Goal: Information Seeking & Learning: Learn about a topic

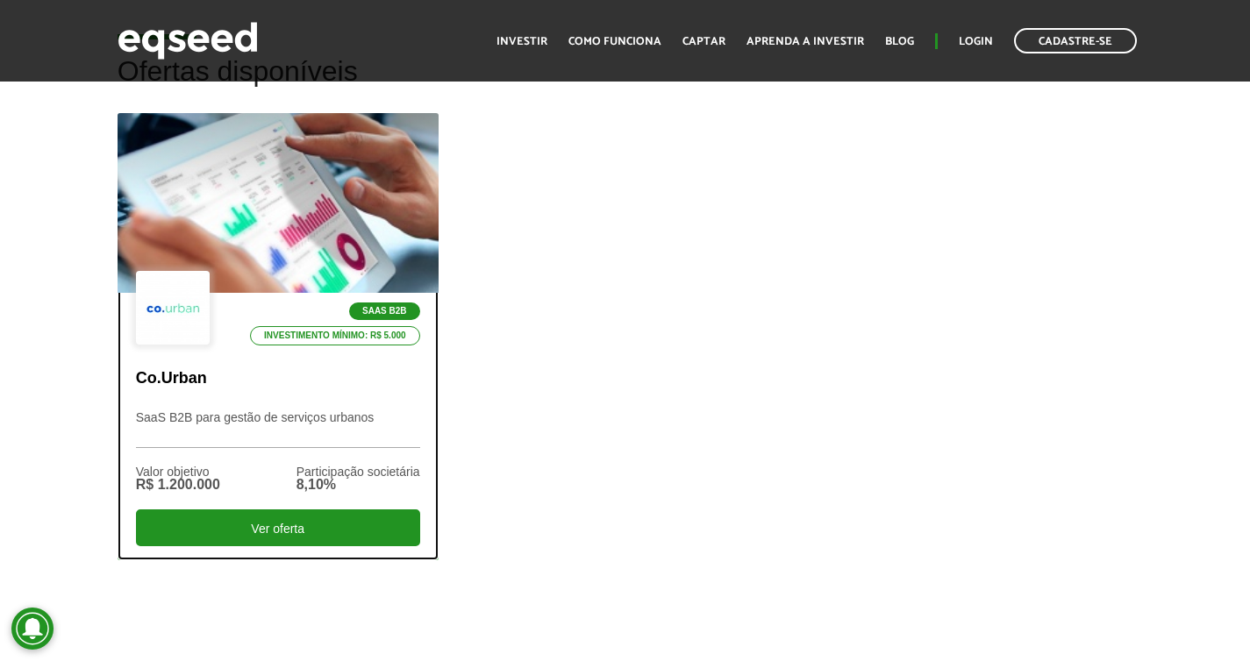
click at [282, 162] on div at bounding box center [277, 204] width 385 height 216
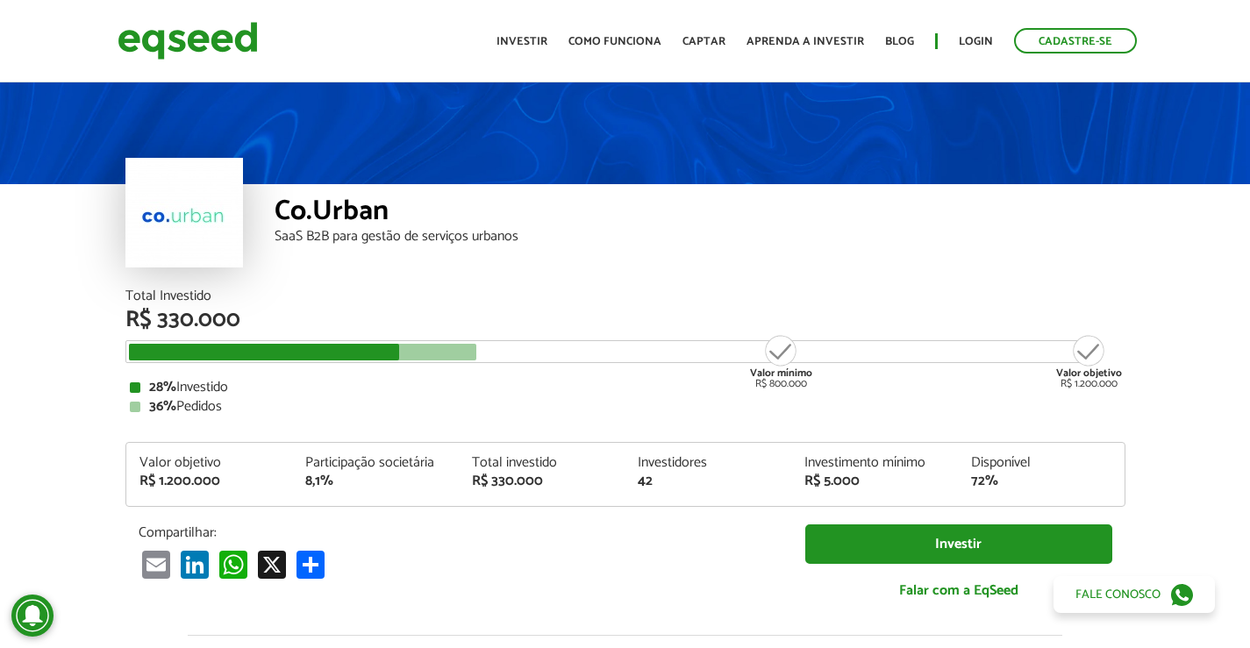
click at [459, 346] on div at bounding box center [303, 352] width 348 height 17
click at [539, 45] on link "Investir" at bounding box center [521, 41] width 51 height 11
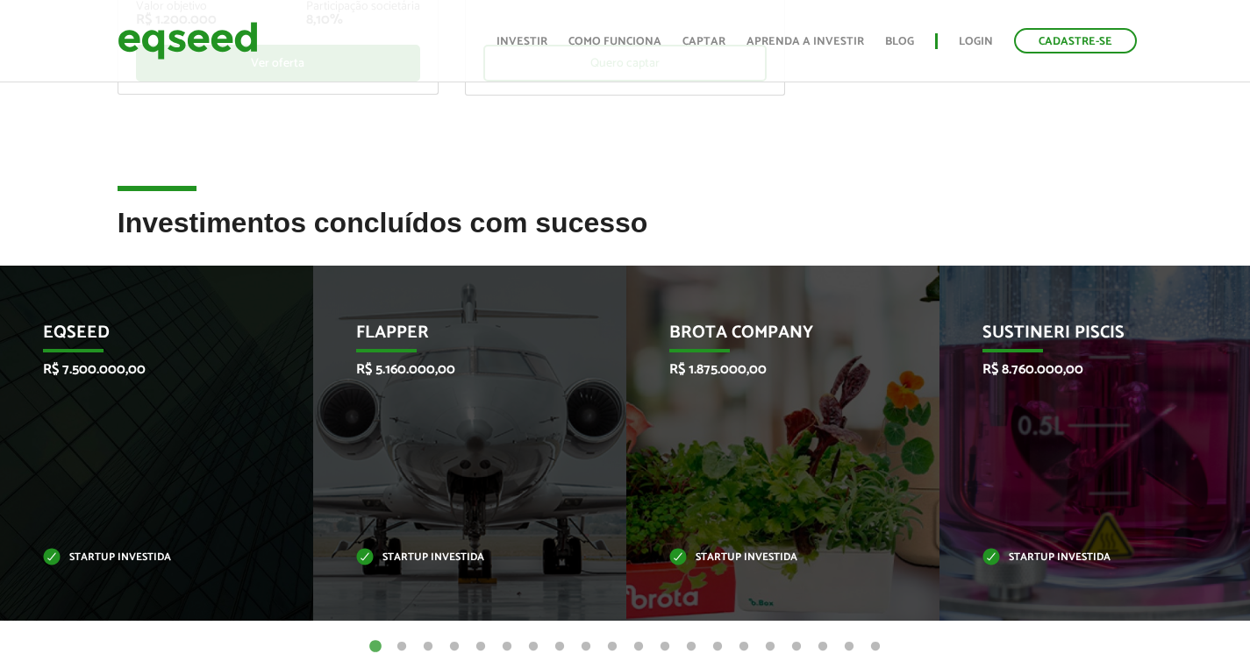
scroll to position [567, 0]
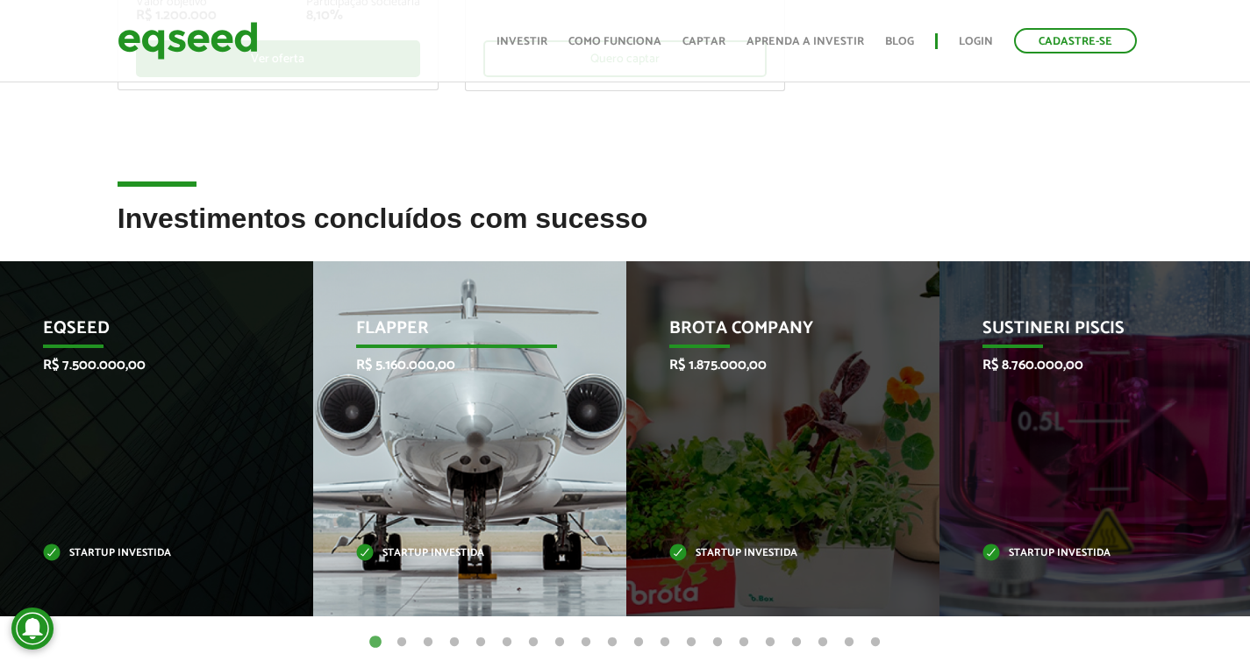
click at [397, 329] on p "Flapper" at bounding box center [456, 333] width 201 height 30
click at [407, 551] on p "Startup investida" at bounding box center [456, 554] width 201 height 10
click at [425, 371] on p "R$ 5.160.000,00" at bounding box center [456, 365] width 201 height 17
click at [419, 331] on p "Flapper" at bounding box center [455, 333] width 201 height 30
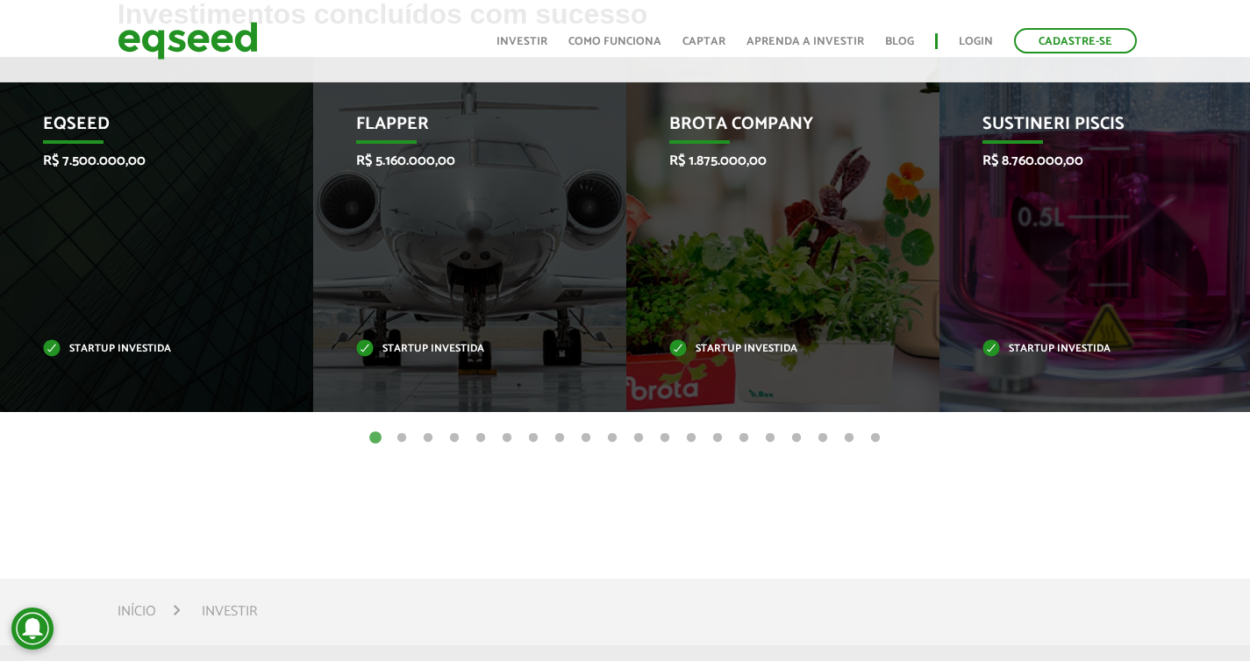
scroll to position [559, 0]
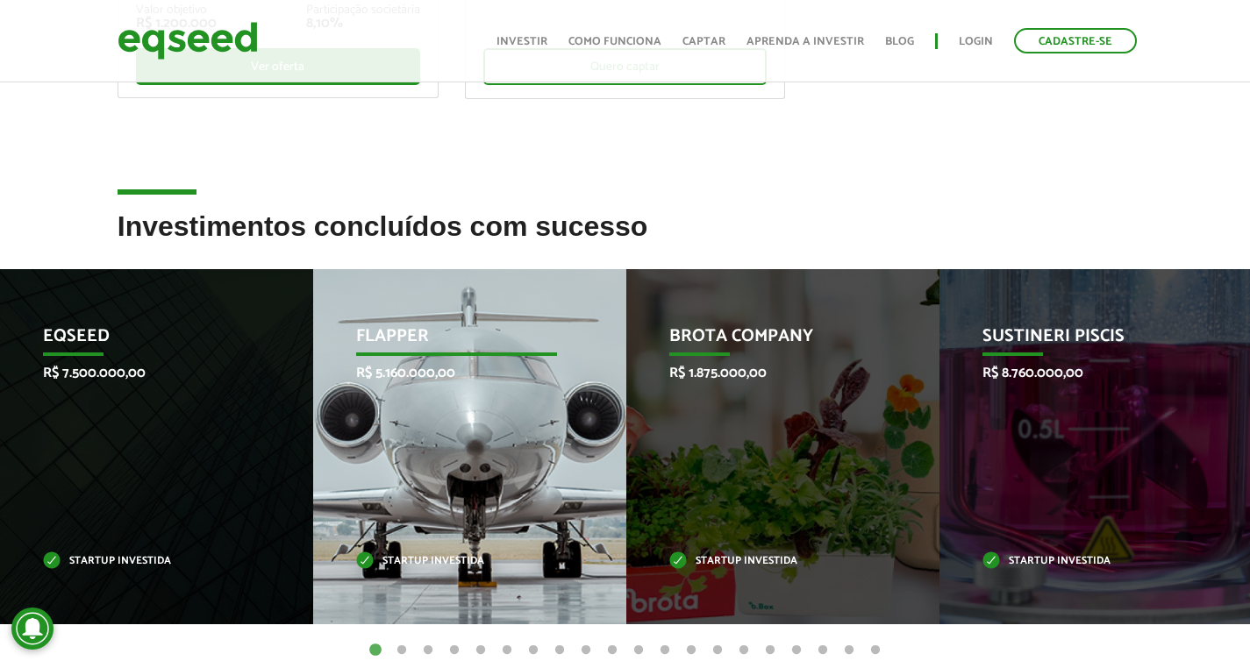
click at [411, 289] on div "Flapper R$ 5.160.000,00 Startup investida" at bounding box center [456, 446] width 287 height 355
click at [411, 349] on p "Flapper" at bounding box center [456, 341] width 201 height 30
click at [417, 484] on div "Flapper R$ 5.160.000,00 Startup investida" at bounding box center [456, 446] width 287 height 355
click at [421, 585] on div "Flapper R$ 5.160.000,00 Startup investida" at bounding box center [456, 446] width 287 height 355
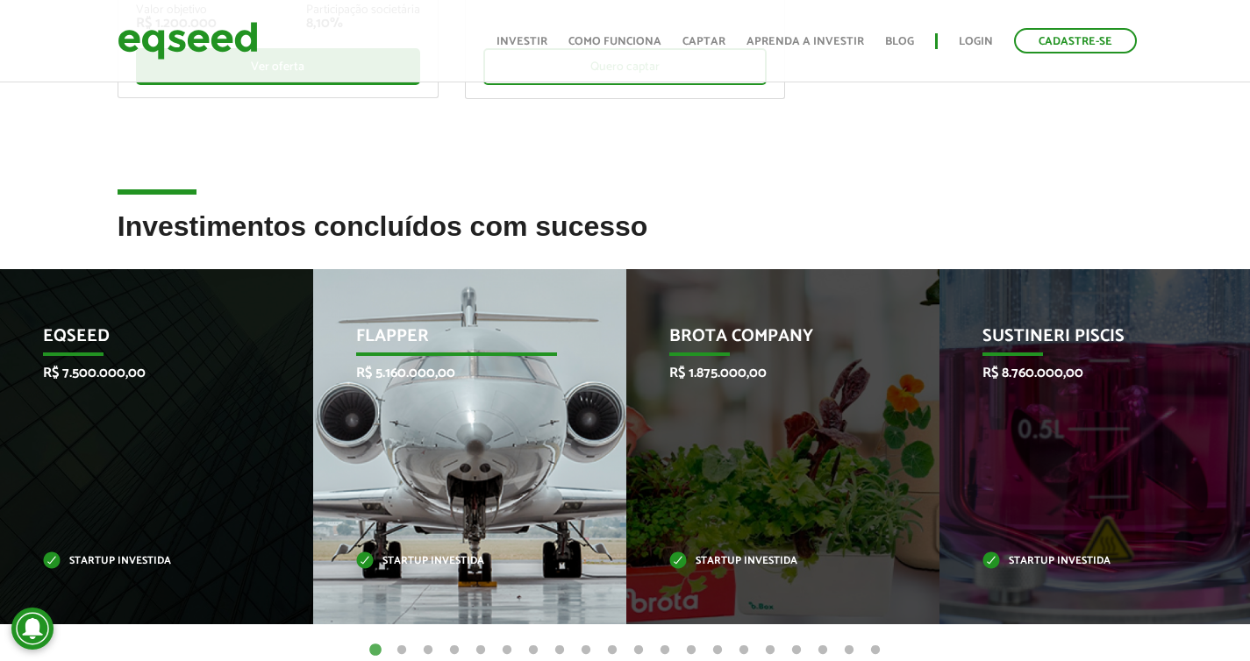
click at [421, 585] on div "Flapper R$ 5.160.000,00 Startup investida" at bounding box center [456, 446] width 287 height 355
click at [421, 455] on div "Flapper R$ 5.160.000,00 Startup investida" at bounding box center [456, 446] width 287 height 355
click at [402, 344] on p "Flapper" at bounding box center [456, 341] width 201 height 30
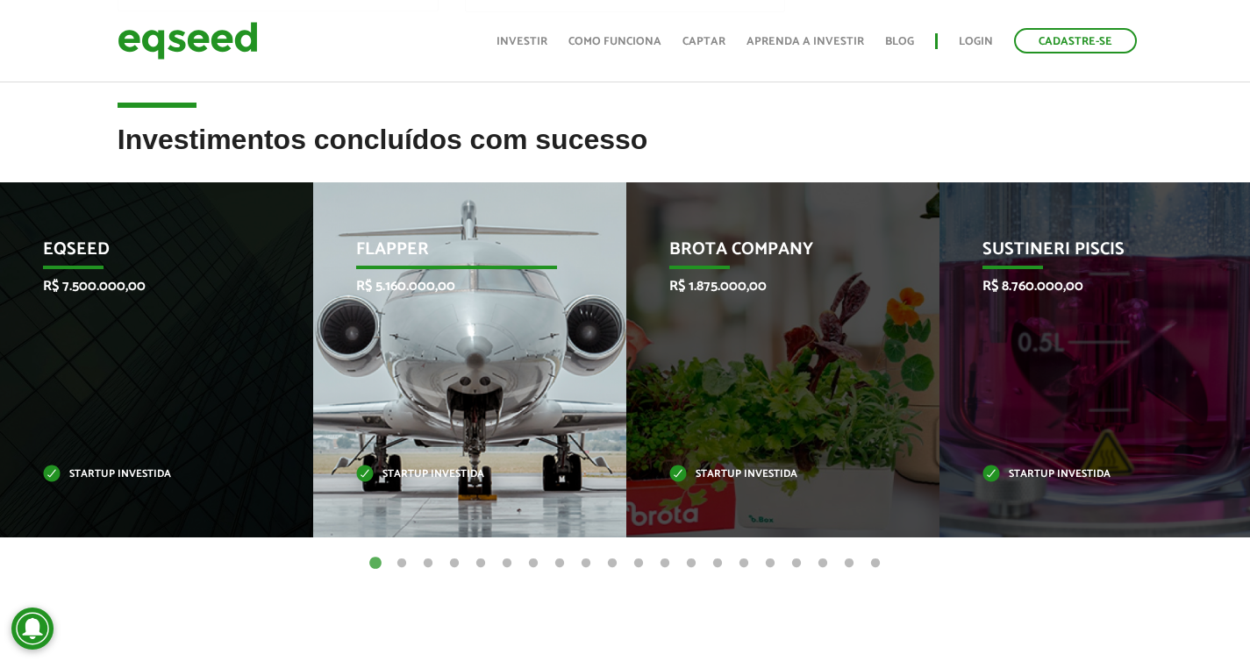
scroll to position [572, 0]
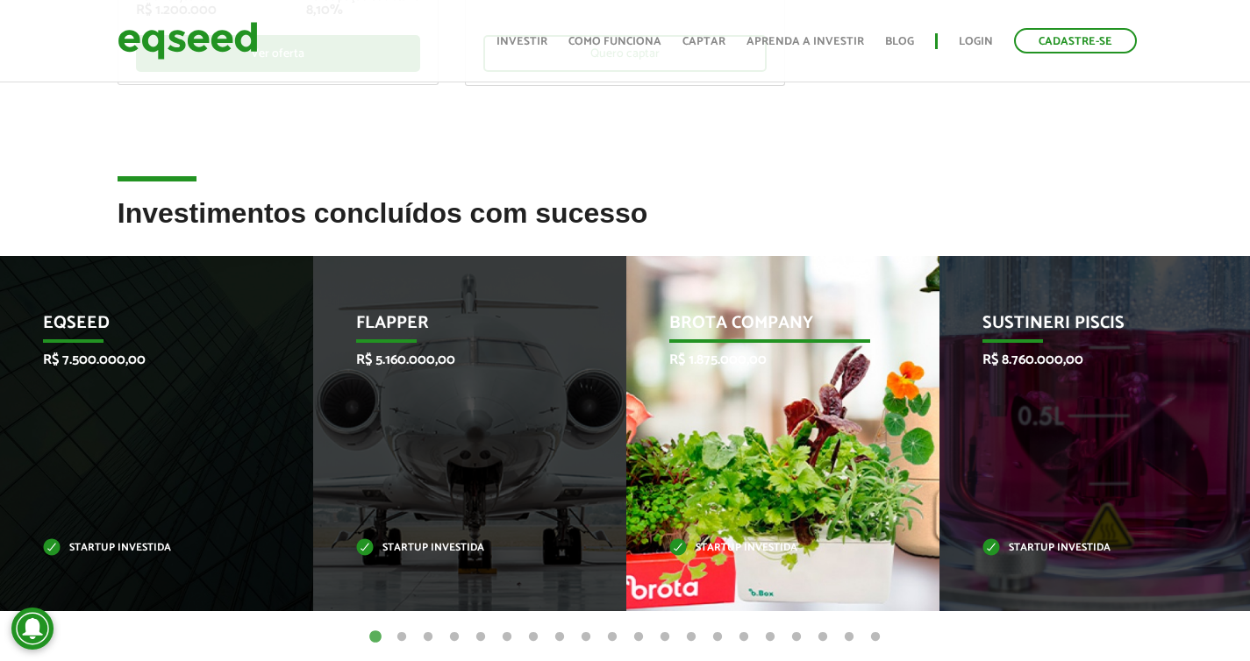
click at [790, 317] on p "Brota Company" at bounding box center [769, 328] width 201 height 30
click at [770, 550] on p "Startup investida" at bounding box center [769, 549] width 201 height 10
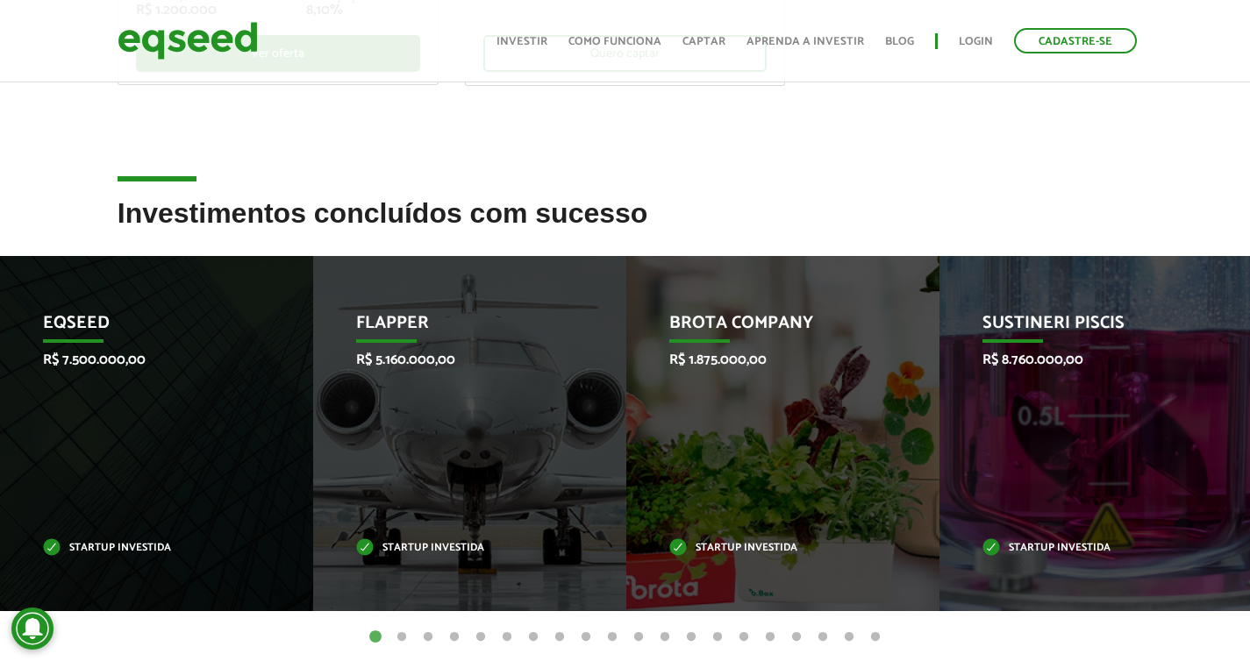
click at [766, 637] on button "16" at bounding box center [770, 638] width 18 height 18
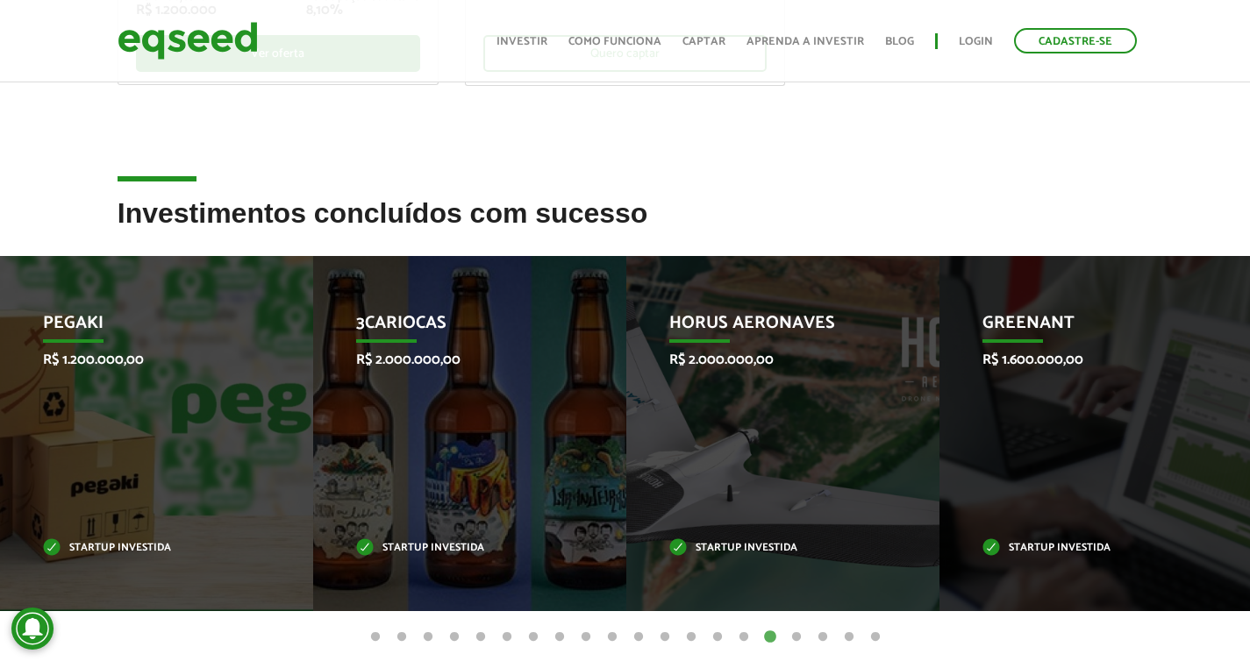
click at [766, 637] on button "16" at bounding box center [770, 638] width 18 height 18
click at [782, 637] on ul "1 2 3 4 5 6 7 8 9 10 11 12 13 14 15 16 17 18 19 20" at bounding box center [625, 636] width 1250 height 19
click at [792, 633] on button "17" at bounding box center [797, 638] width 18 height 18
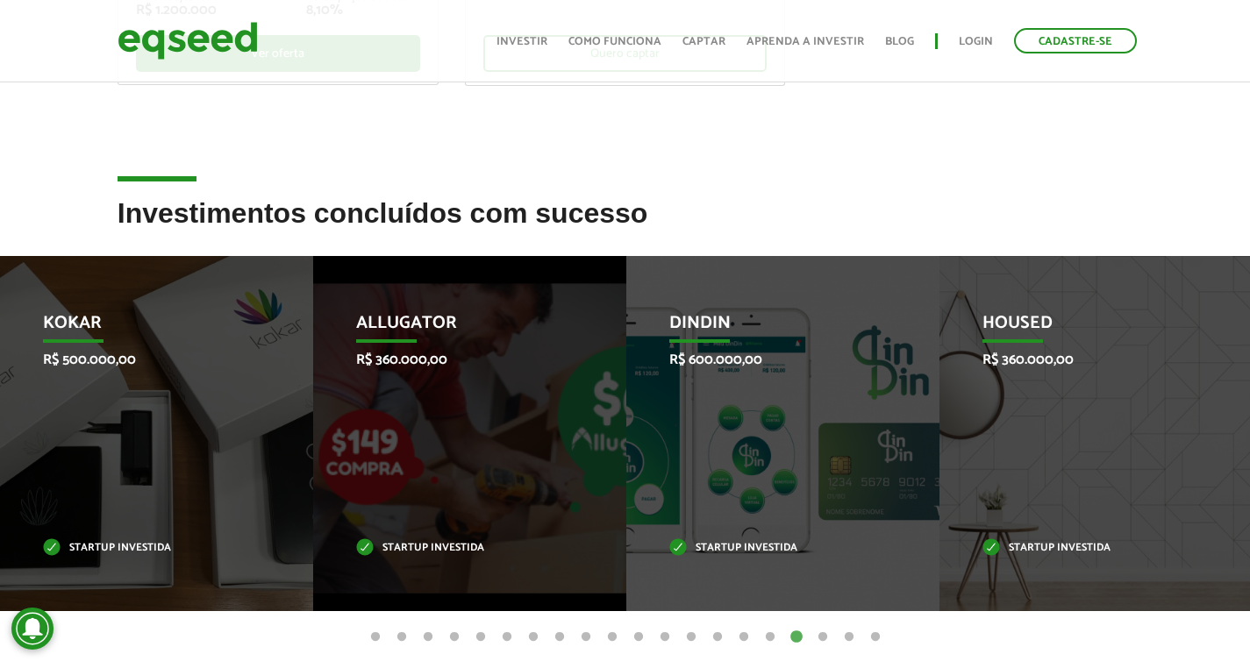
click at [794, 633] on button "17" at bounding box center [797, 638] width 18 height 18
click at [812, 634] on ul "1 2 3 4 5 6 7 8 9 10 11 12 13 14 15 16 17 18 19 20" at bounding box center [625, 636] width 1250 height 19
click at [830, 636] on button "18" at bounding box center [823, 638] width 18 height 18
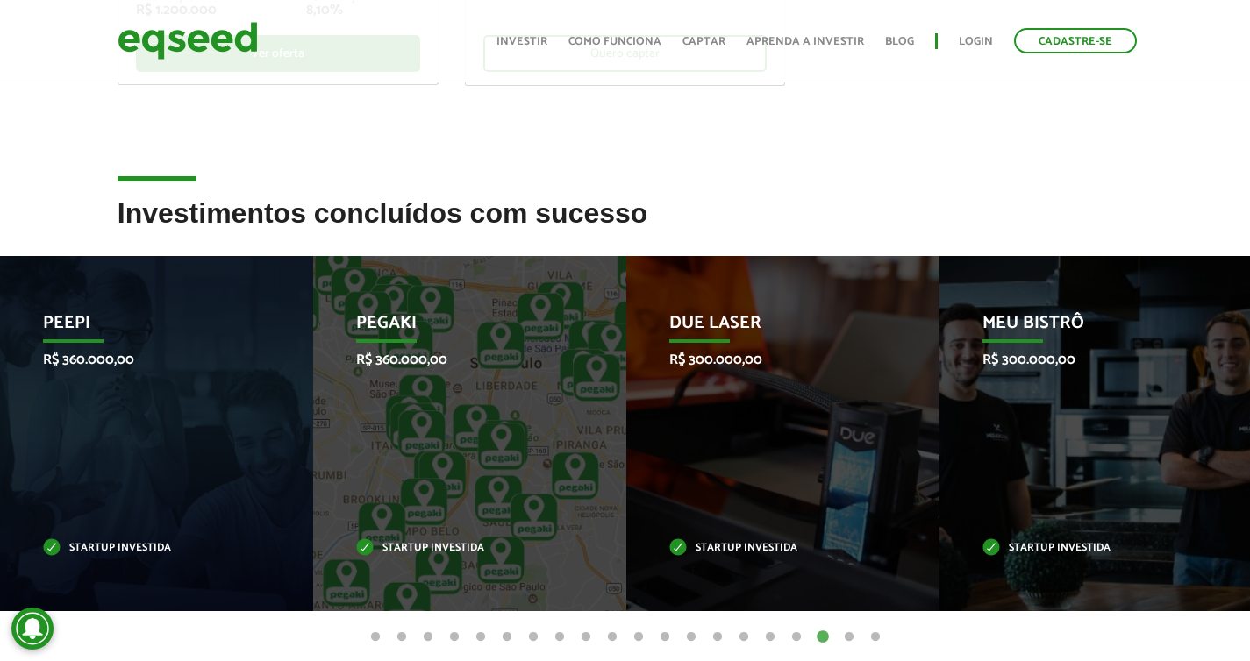
click at [847, 635] on button "19" at bounding box center [849, 638] width 18 height 18
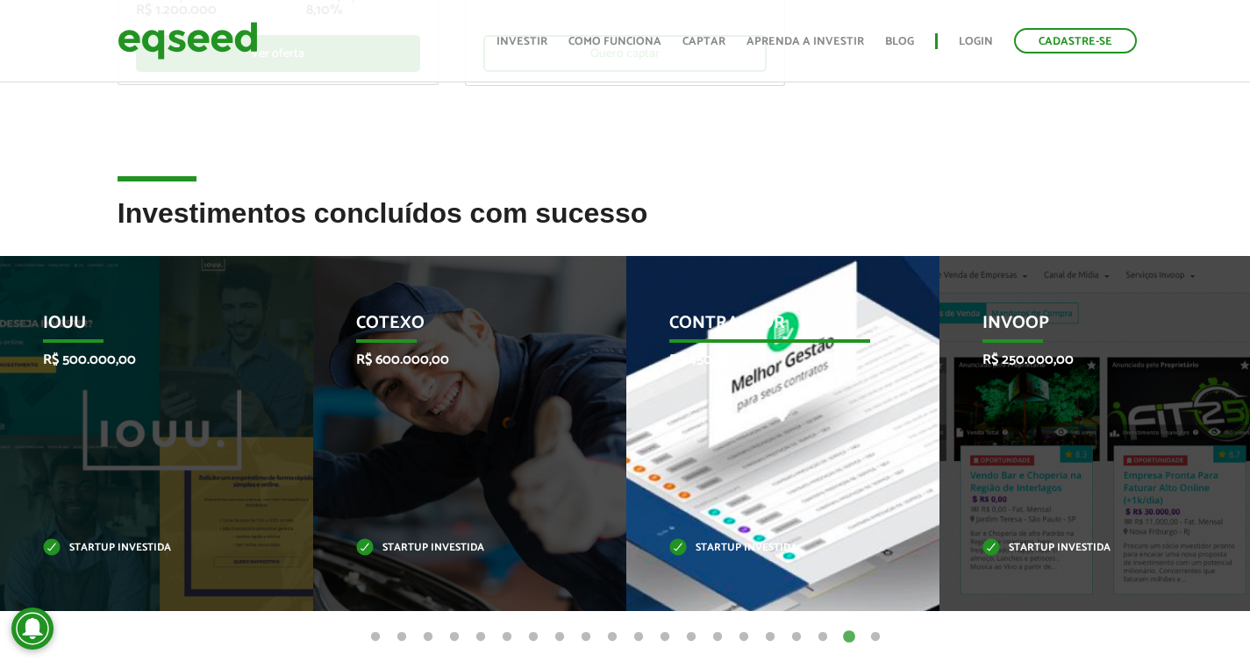
scroll to position [533, 0]
